Goal: Check status: Check status

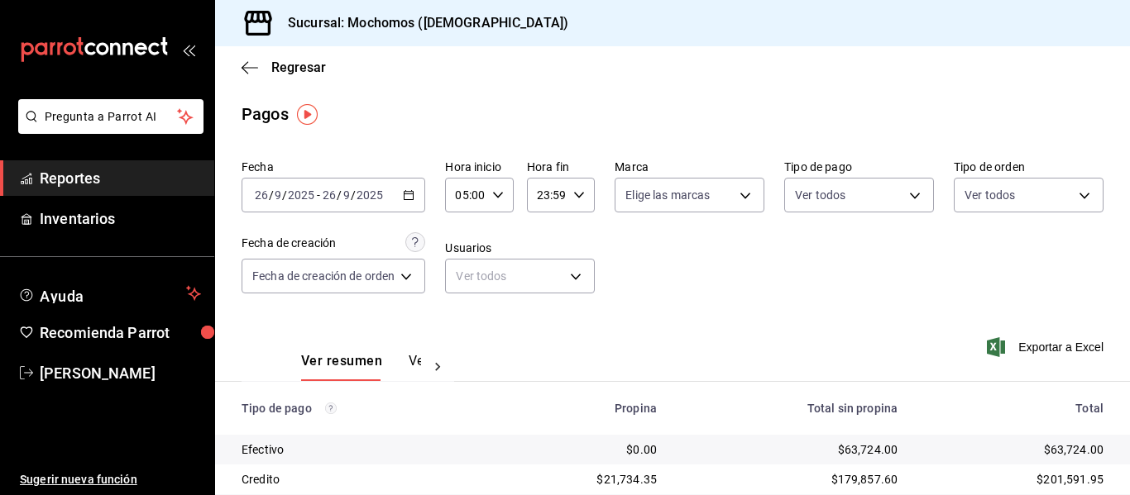
click at [414, 186] on div "2025-09-26 26 / 9 / 2025 - 2025-09-26 26 / 9 / 2025" at bounding box center [333, 195] width 184 height 35
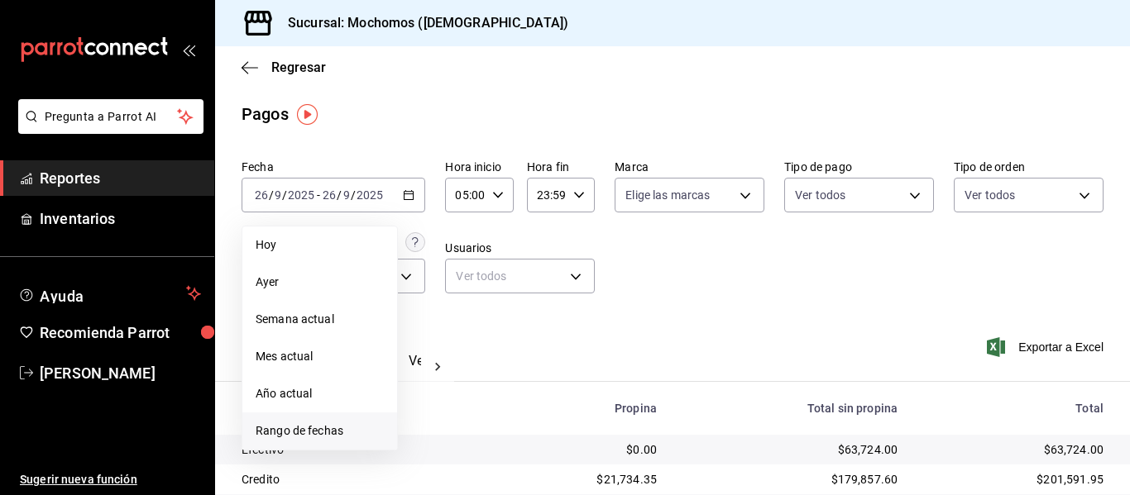
click at [345, 437] on span "Rango de fechas" at bounding box center [320, 431] width 128 height 17
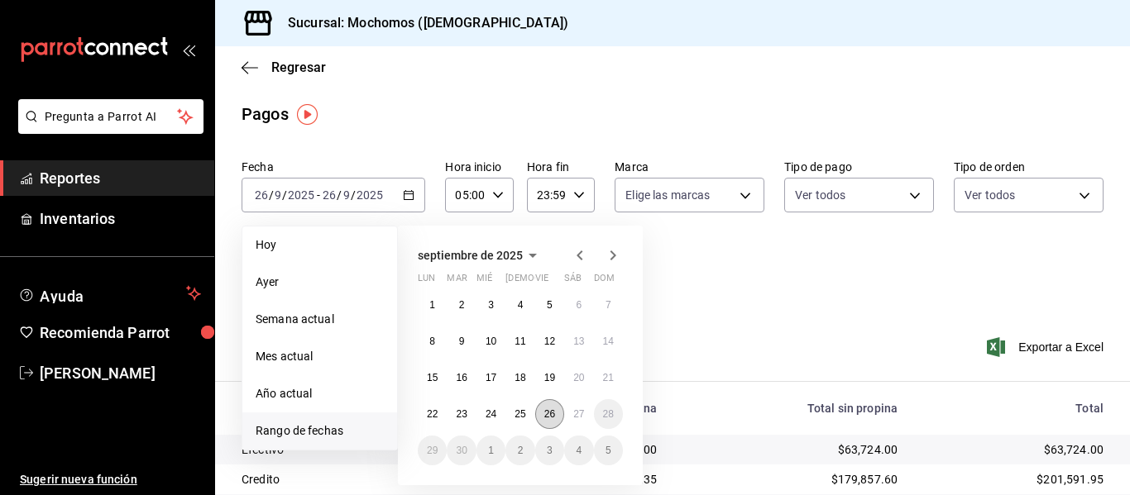
click at [547, 422] on button "26" at bounding box center [549, 414] width 29 height 30
click at [587, 423] on button "27" at bounding box center [578, 414] width 29 height 30
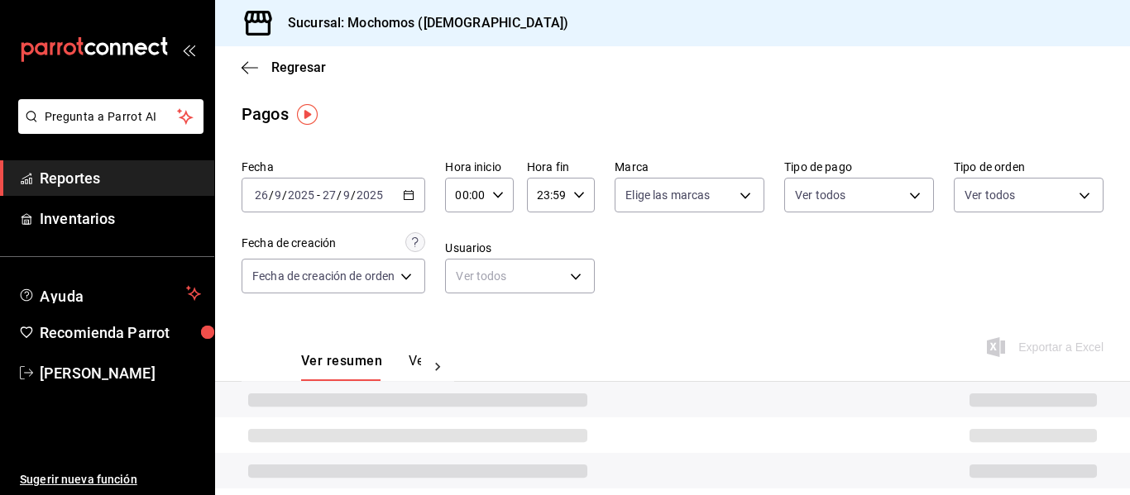
click at [504, 197] on div "00:00 Hora inicio" at bounding box center [479, 195] width 68 height 35
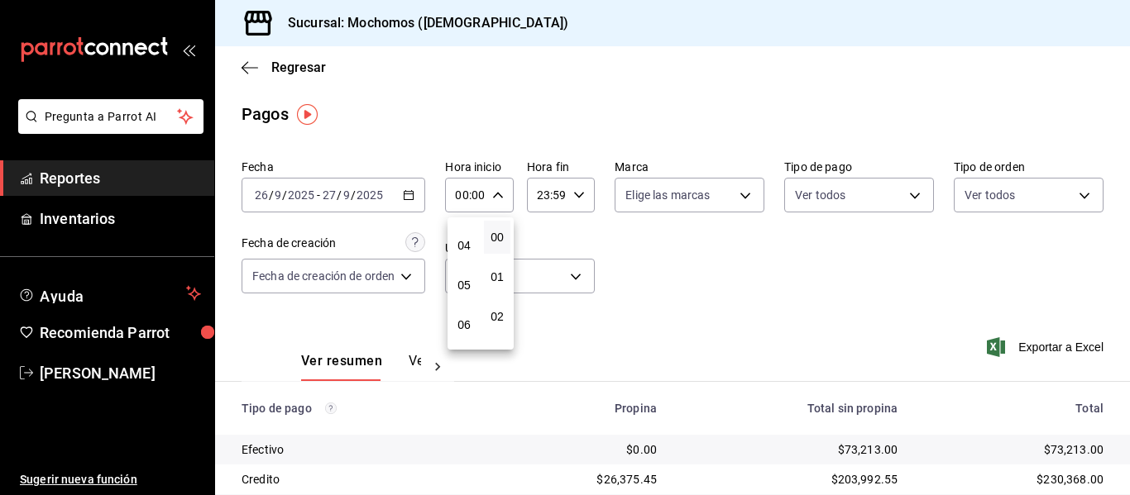
scroll to position [165, 0]
click at [467, 264] on span "05" at bounding box center [464, 270] width 7 height 13
type input "05:00"
click at [568, 200] on div at bounding box center [565, 247] width 1130 height 495
click at [568, 200] on div "23:59 Hora fin" at bounding box center [561, 195] width 68 height 35
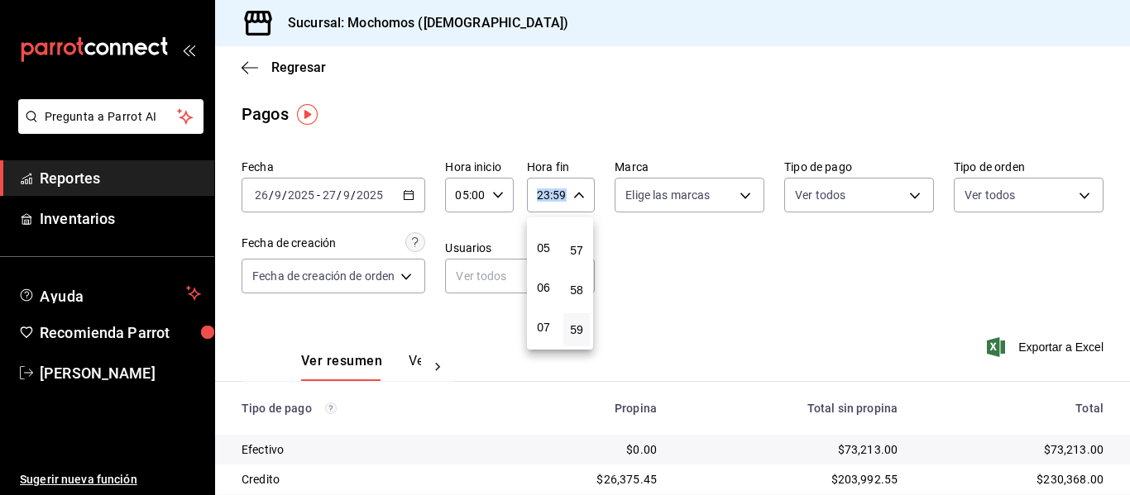
scroll to position [159, 0]
click at [540, 234] on span "04" at bounding box center [543, 237] width 7 height 13
type input "04:59"
click at [745, 299] on div at bounding box center [565, 247] width 1130 height 495
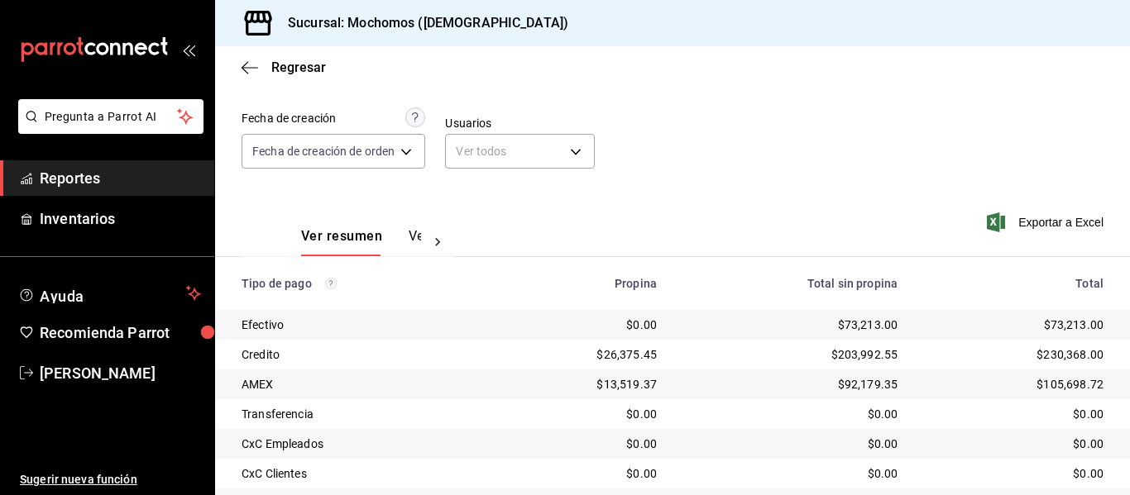
scroll to position [235, 0]
